Goal: Task Accomplishment & Management: Use online tool/utility

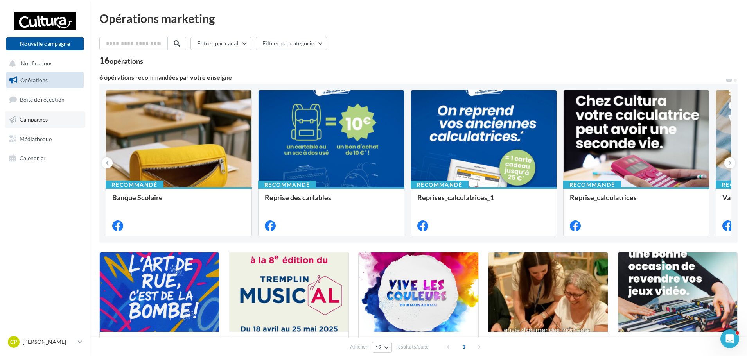
click at [55, 120] on link "Campagnes" at bounding box center [45, 119] width 81 height 16
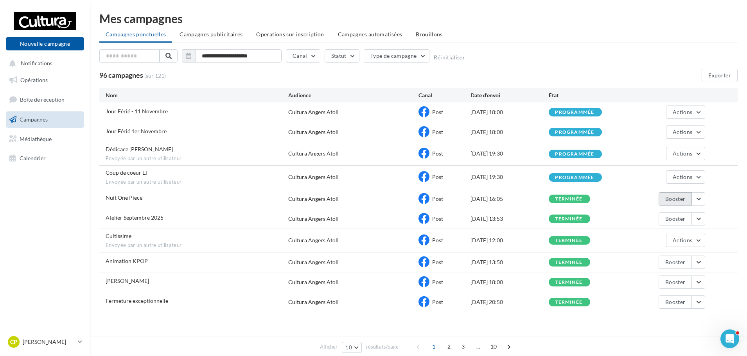
click at [678, 201] on button "Booster" at bounding box center [675, 198] width 33 height 13
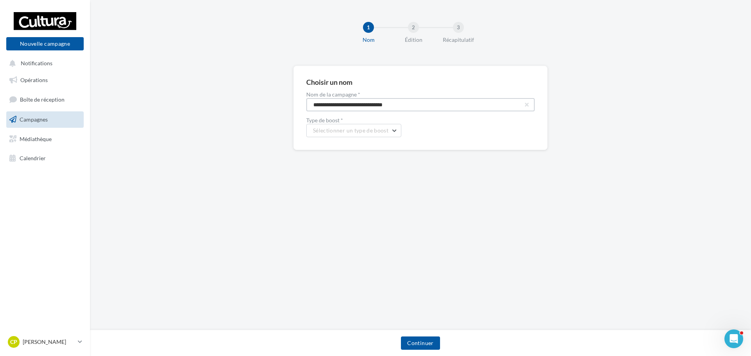
click at [437, 110] on input "**********" at bounding box center [420, 104] width 228 height 13
type input "**********"
click at [388, 135] on button "Sélectionner un type de boost" at bounding box center [353, 130] width 95 height 13
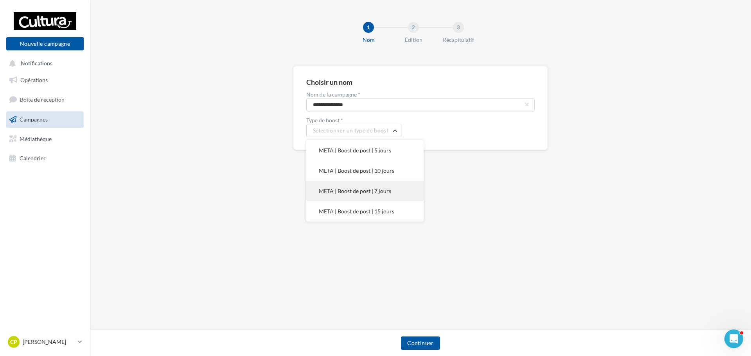
click at [385, 192] on span "META | Boost de post | 7 jours" at bounding box center [355, 191] width 72 height 7
click at [361, 133] on span "META | Boost de post | 7 jours" at bounding box center [351, 130] width 77 height 7
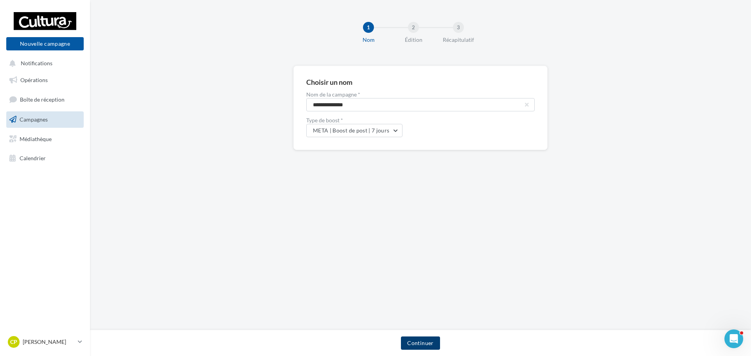
click at [431, 345] on button "Continuer" at bounding box center [420, 343] width 39 height 13
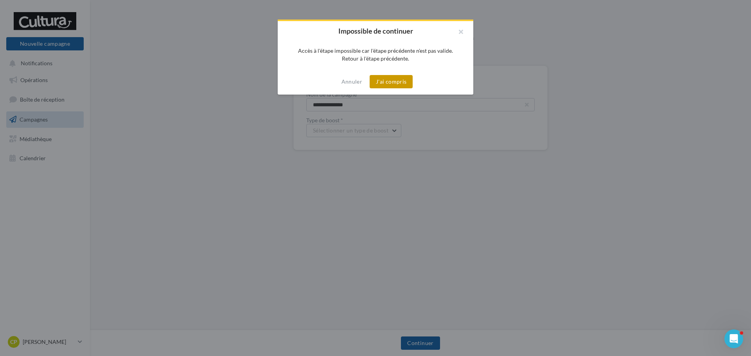
click at [400, 80] on button "J'ai compris" at bounding box center [391, 81] width 43 height 13
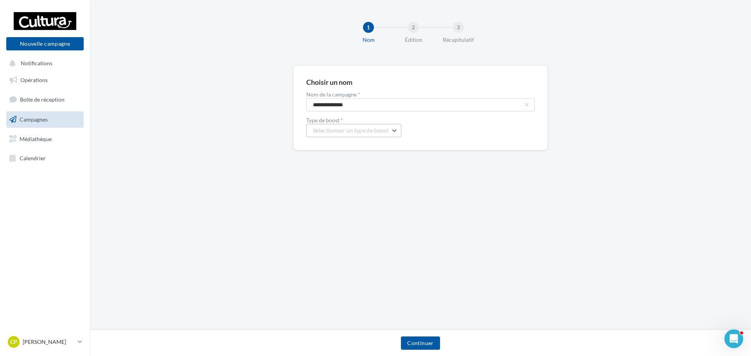
click at [348, 131] on span "Sélectionner un type de boost" at bounding box center [350, 130] width 75 height 7
click at [354, 192] on span "META | Boost de post | 7 jours" at bounding box center [355, 191] width 72 height 7
click at [435, 339] on button "Continuer" at bounding box center [420, 343] width 39 height 13
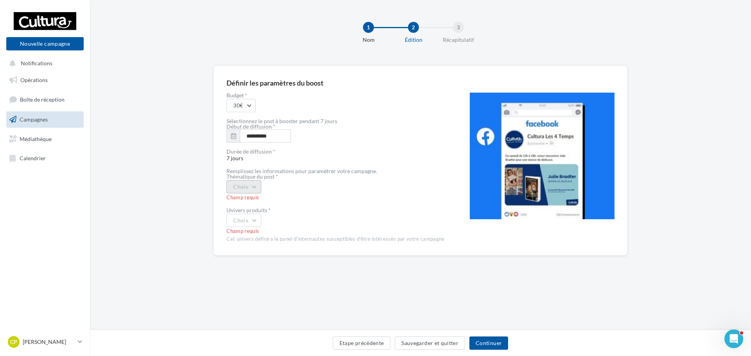
click at [254, 186] on button "Choix" at bounding box center [243, 186] width 35 height 13
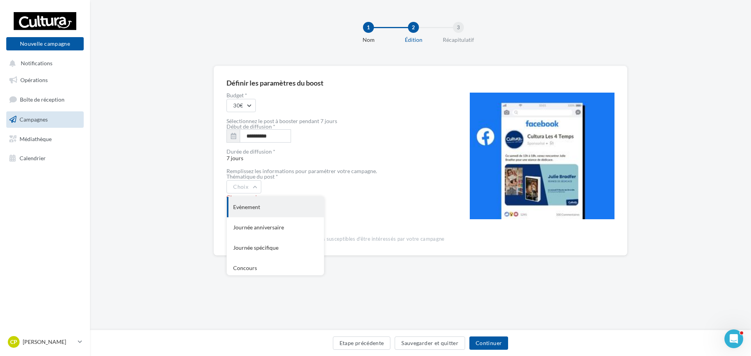
click at [261, 205] on div "Evènement" at bounding box center [275, 207] width 97 height 20
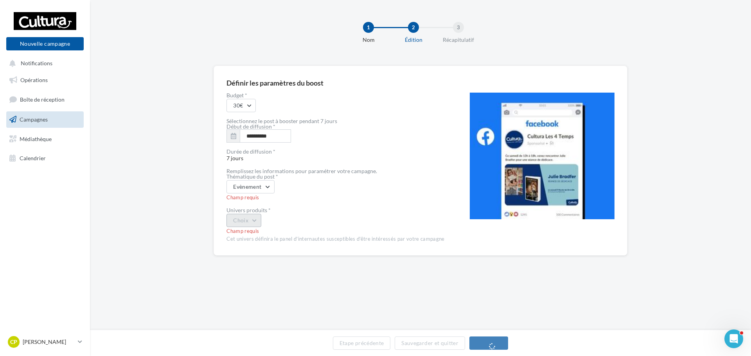
click at [255, 224] on button "Choix" at bounding box center [243, 220] width 35 height 13
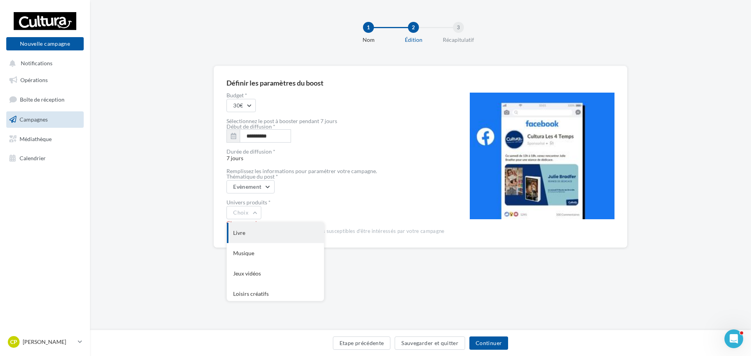
click at [277, 232] on div "Livre" at bounding box center [275, 233] width 97 height 20
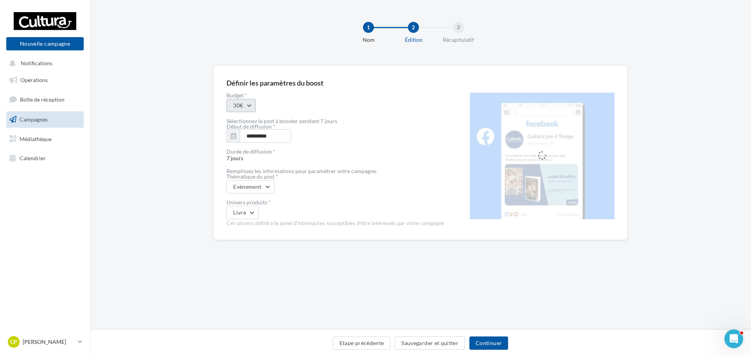
click at [253, 108] on button "30€" at bounding box center [240, 105] width 29 height 13
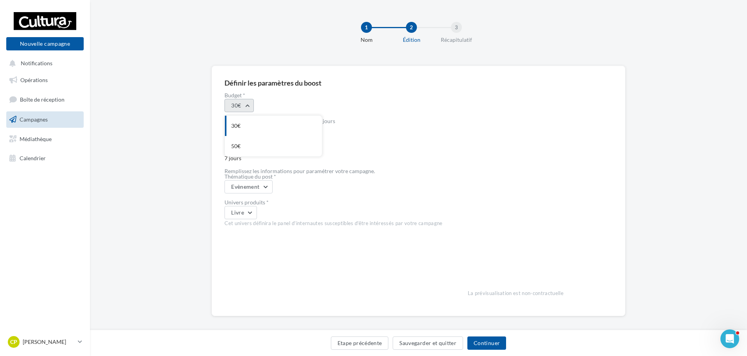
click at [253, 108] on button "30€" at bounding box center [238, 105] width 29 height 13
click at [495, 345] on button "Continuer" at bounding box center [486, 343] width 39 height 13
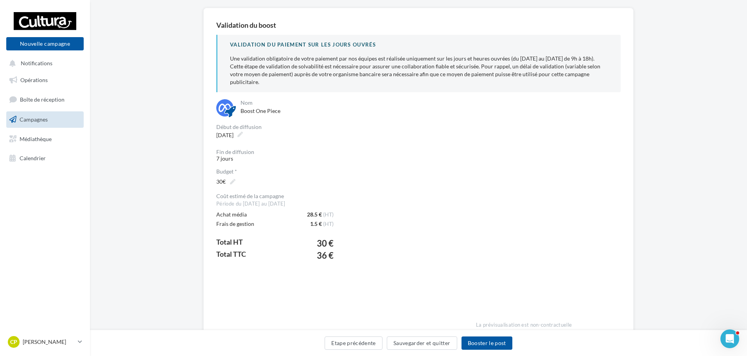
scroll to position [76, 0]
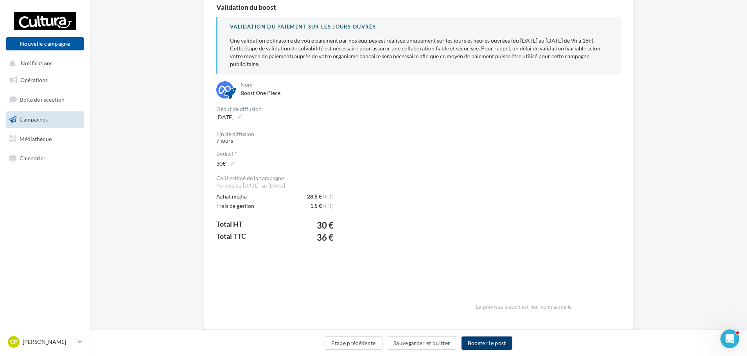
click at [492, 346] on button "Booster le post" at bounding box center [486, 343] width 51 height 13
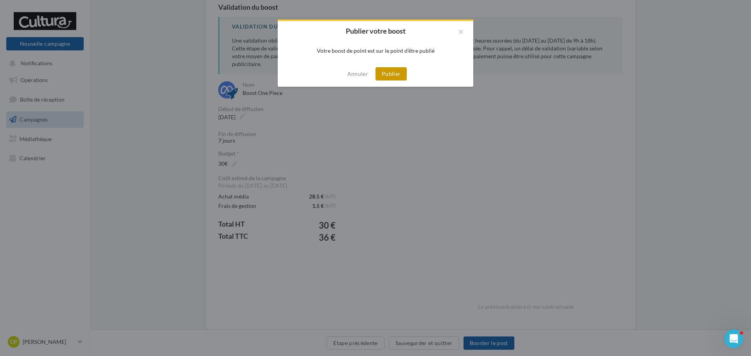
click at [390, 75] on button "Publier" at bounding box center [390, 73] width 31 height 13
